Goal: Information Seeking & Learning: Learn about a topic

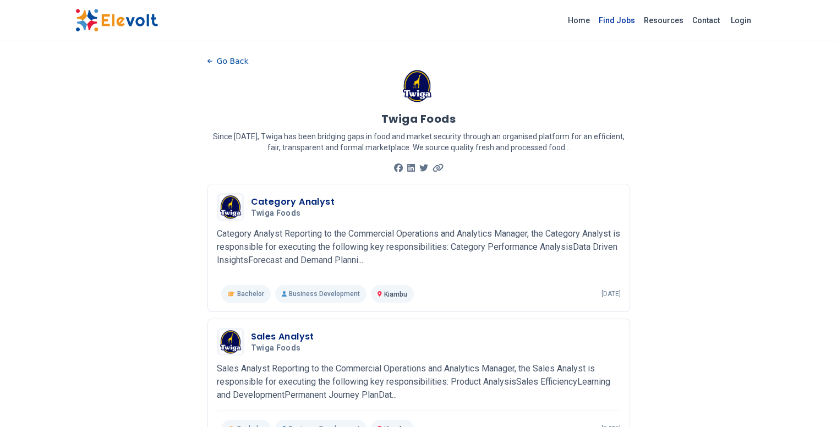
click at [639, 20] on link "Find Jobs" at bounding box center [616, 21] width 45 height 18
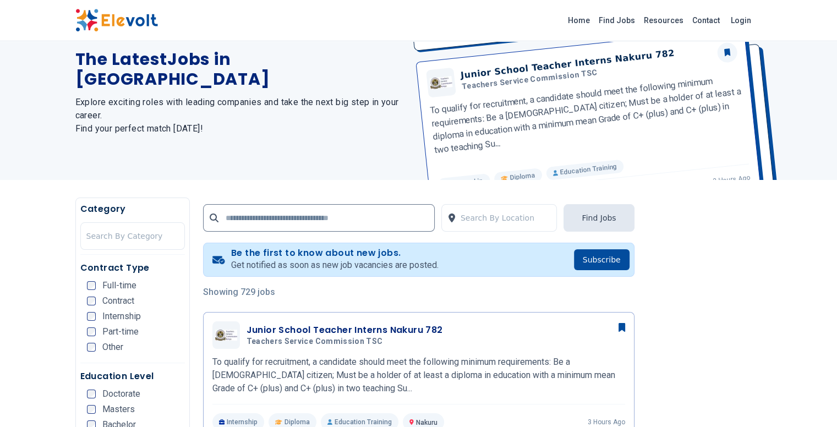
scroll to position [54, 0]
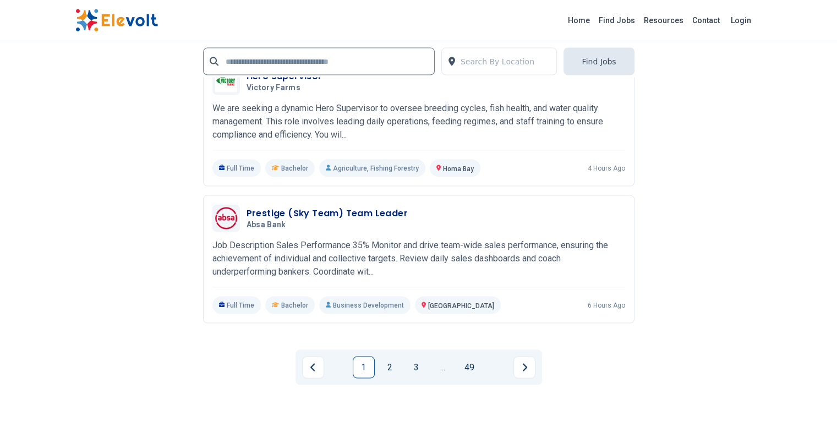
scroll to position [2151, 0]
click at [383, 357] on link "2" at bounding box center [390, 368] width 22 height 22
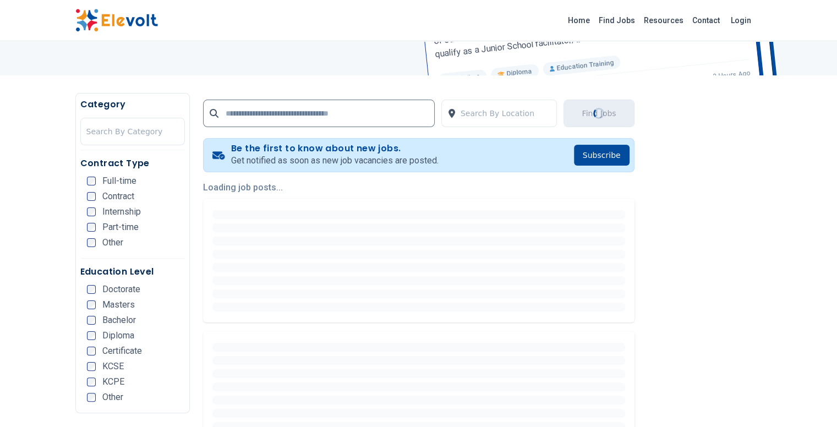
scroll to position [164, 0]
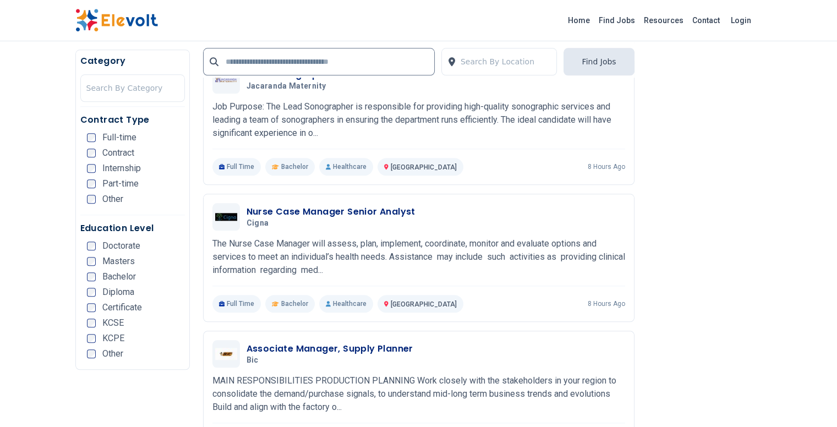
scroll to position [1152, 0]
